Goal: Task Accomplishment & Management: Use online tool/utility

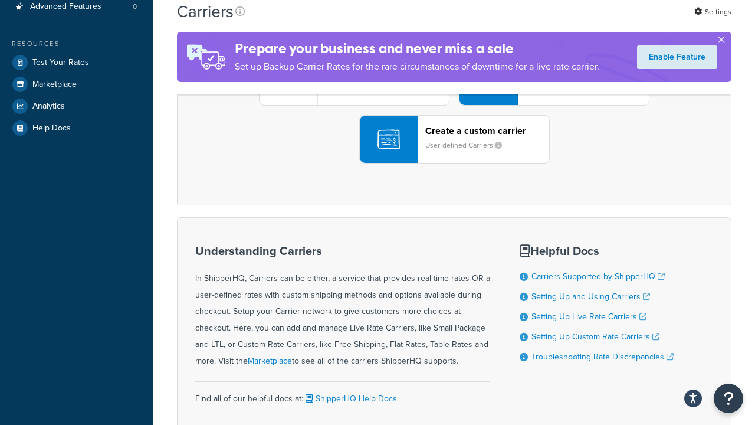
click at [454, 163] on div "UPS® Published daily rates FedEx List rates USPS Online rates See all live rate…" at bounding box center [454, 81] width 530 height 164
click at [454, 153] on div "Create a custom carrier User-defined Carriers" at bounding box center [487, 139] width 124 height 28
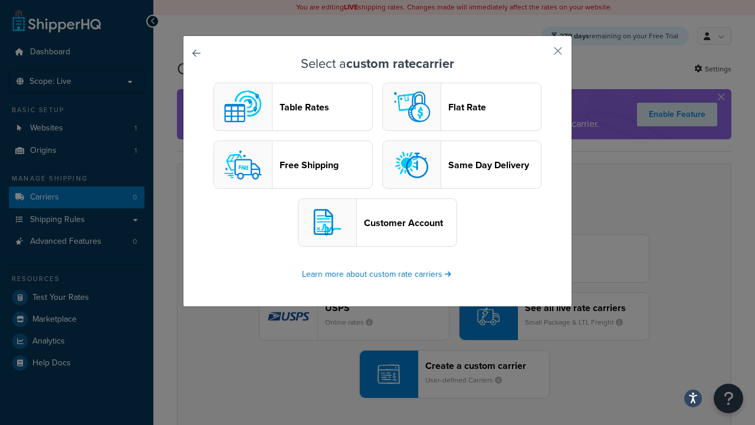
click at [293, 107] on header "Table Rates" at bounding box center [326, 106] width 93 height 11
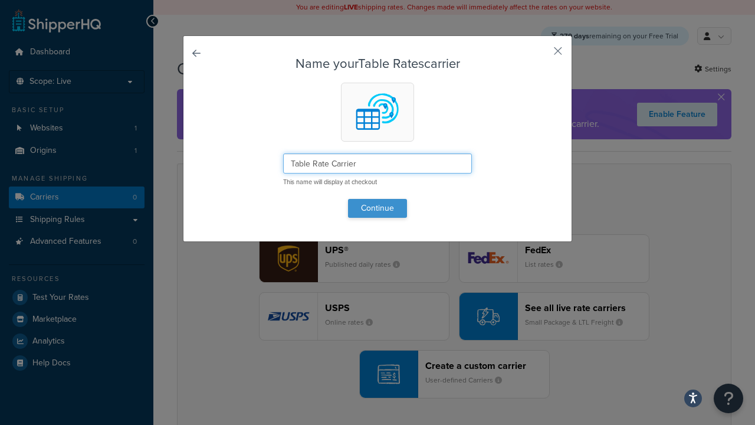
type input "Table Rate Carrier"
click at [377, 208] on button "Continue" at bounding box center [377, 208] width 59 height 19
click at [540, 55] on button "button" at bounding box center [540, 55] width 3 height 3
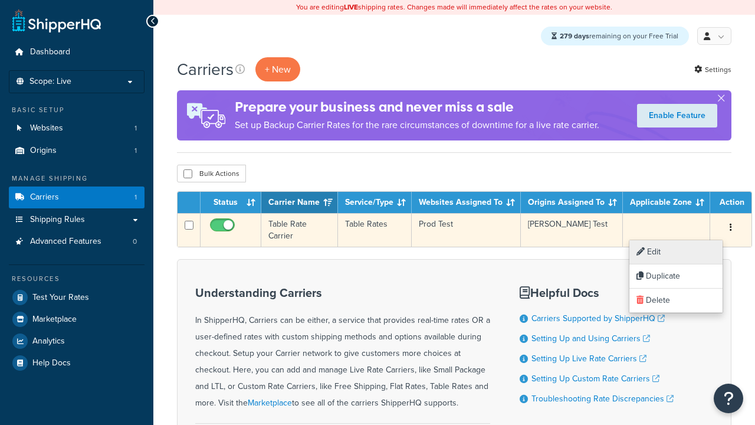
click at [676, 252] on link "Edit" at bounding box center [675, 252] width 93 height 24
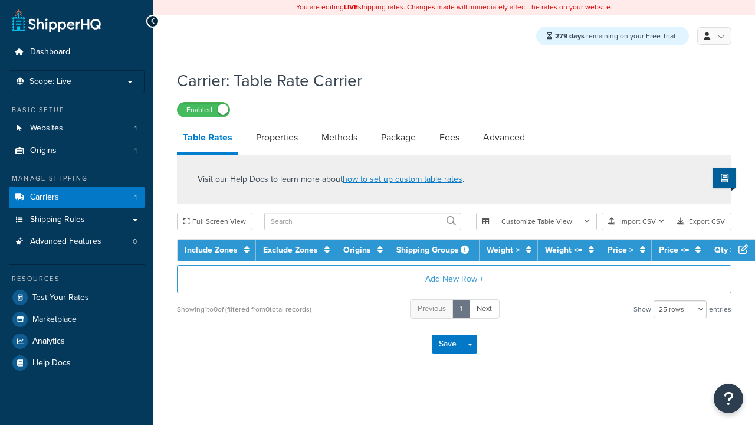
select select "25"
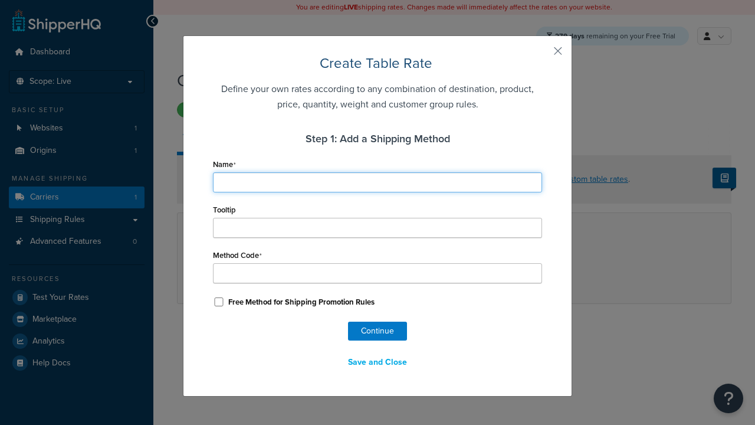
type input "Ground"
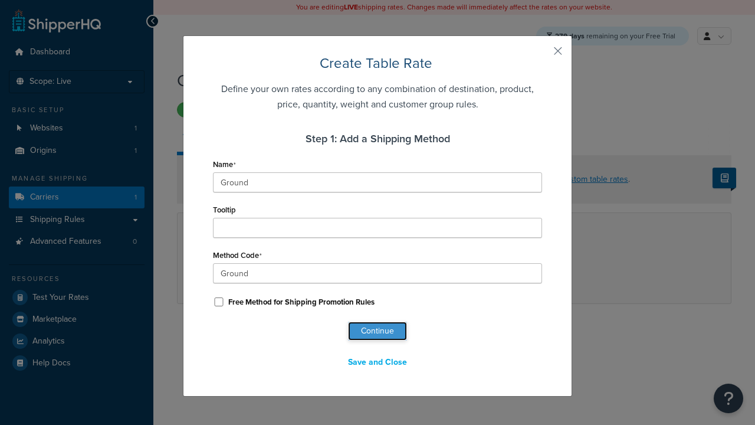
click at [377, 331] on button "Continue" at bounding box center [377, 330] width 59 height 19
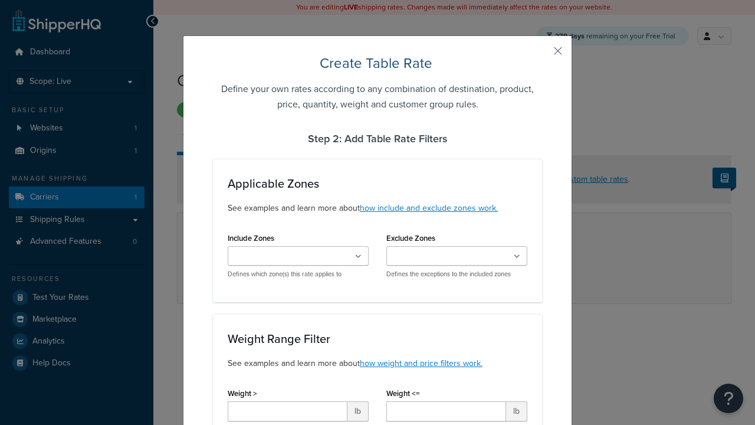
type input "10"
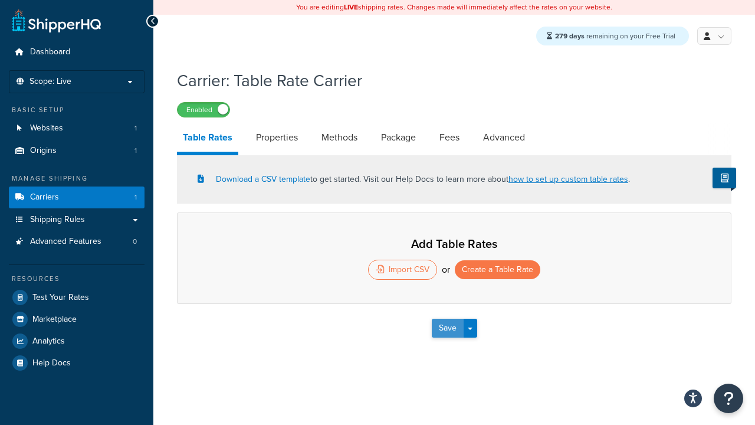
click at [447, 329] on button "Save" at bounding box center [448, 328] width 32 height 19
select select "25"
